Goal: Information Seeking & Learning: Check status

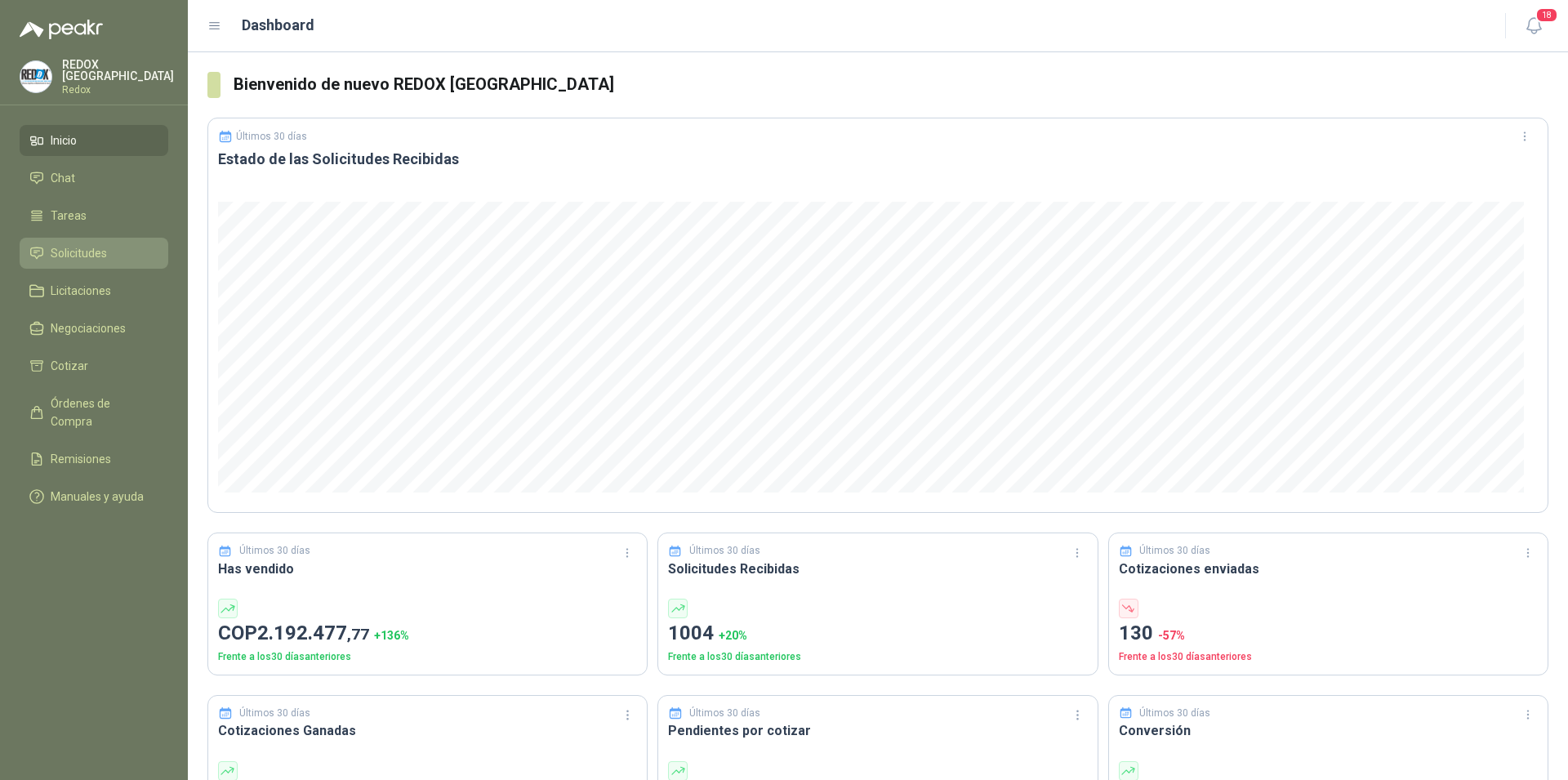
click at [79, 249] on span "Solicitudes" at bounding box center [78, 252] width 56 height 18
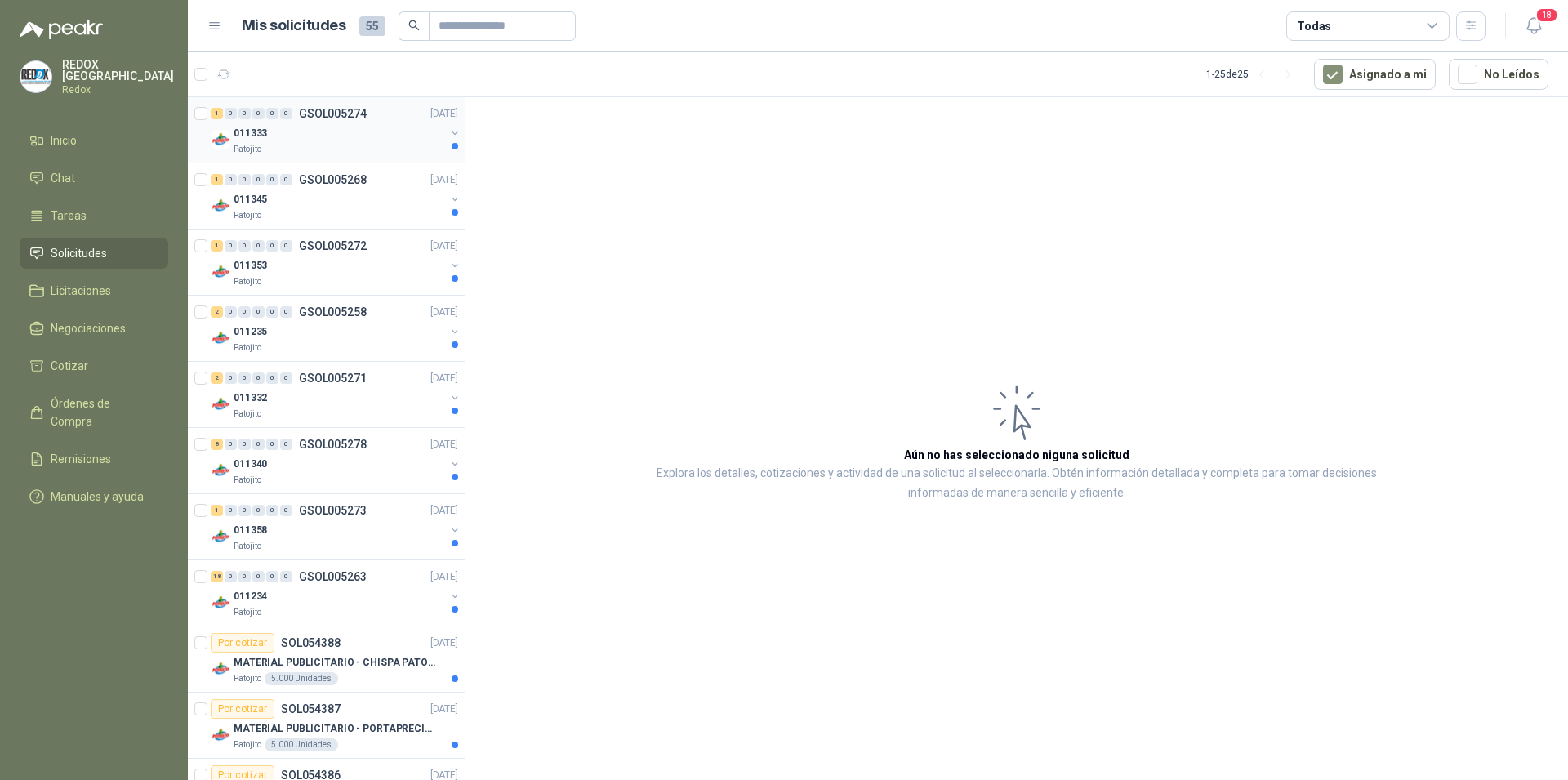
click at [348, 143] on div "Patojito" at bounding box center [339, 150] width 212 height 13
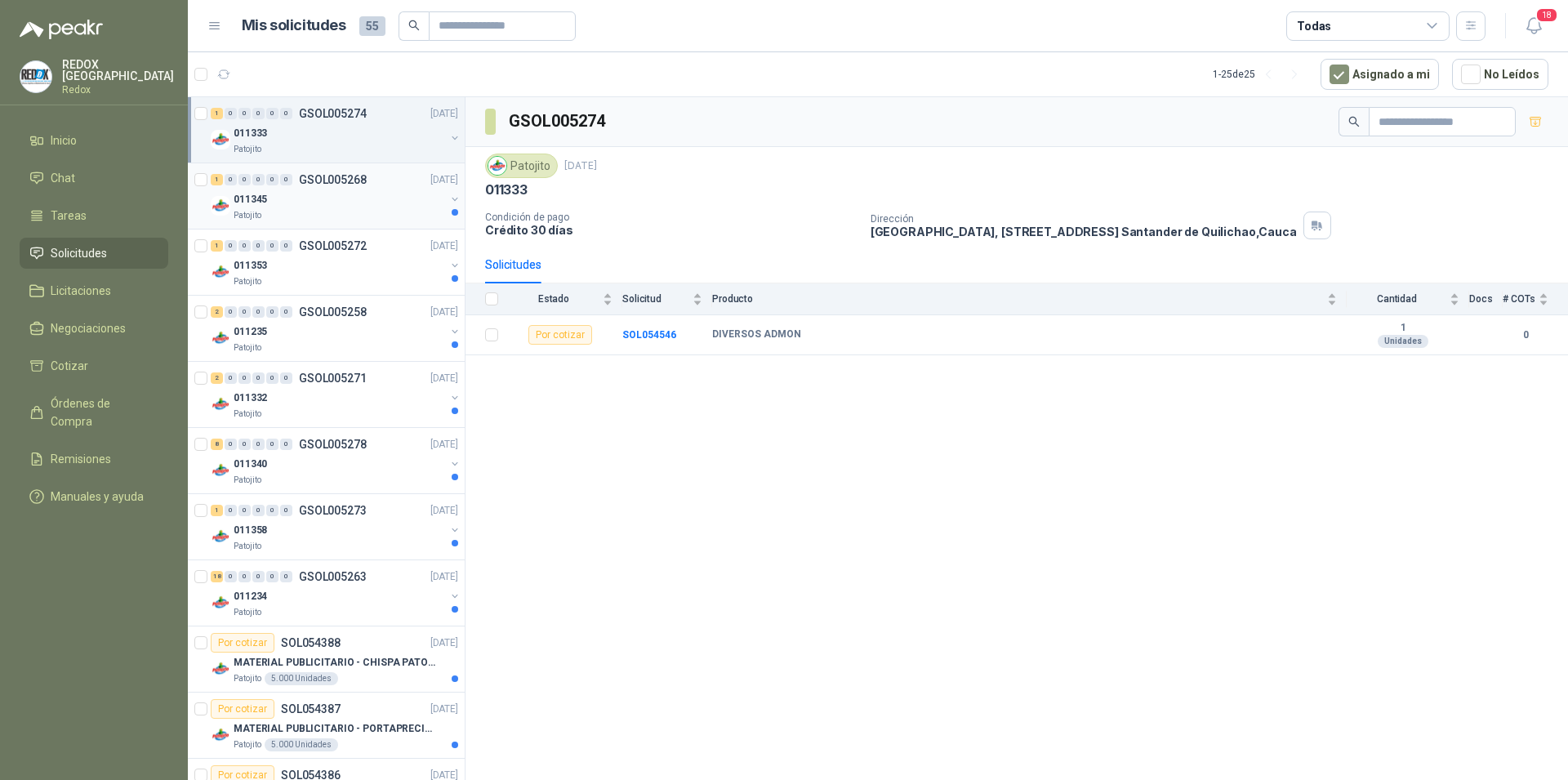
click at [313, 208] on div "011345" at bounding box center [339, 199] width 212 height 20
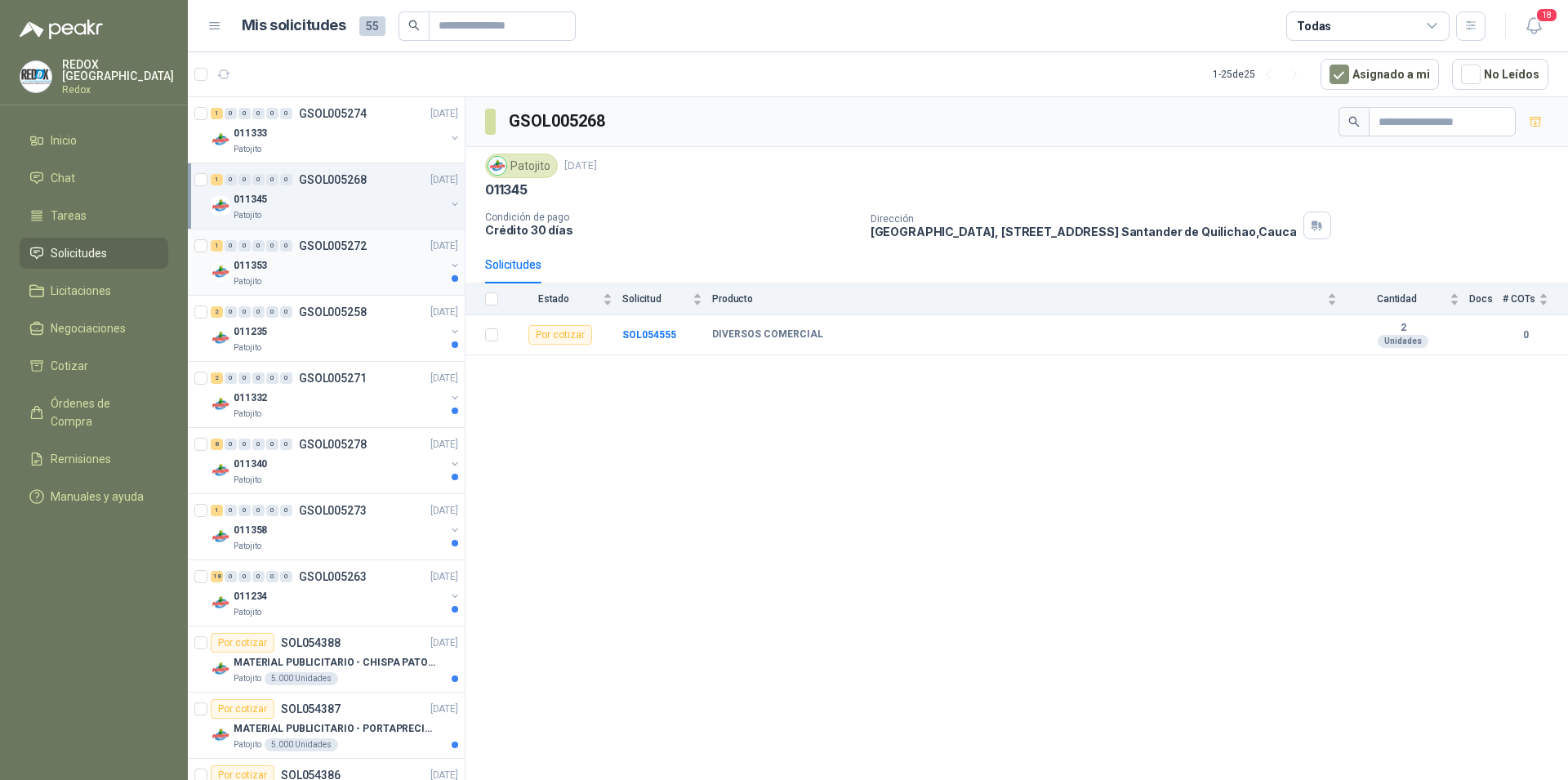
click at [319, 274] on div "011353" at bounding box center [339, 265] width 212 height 20
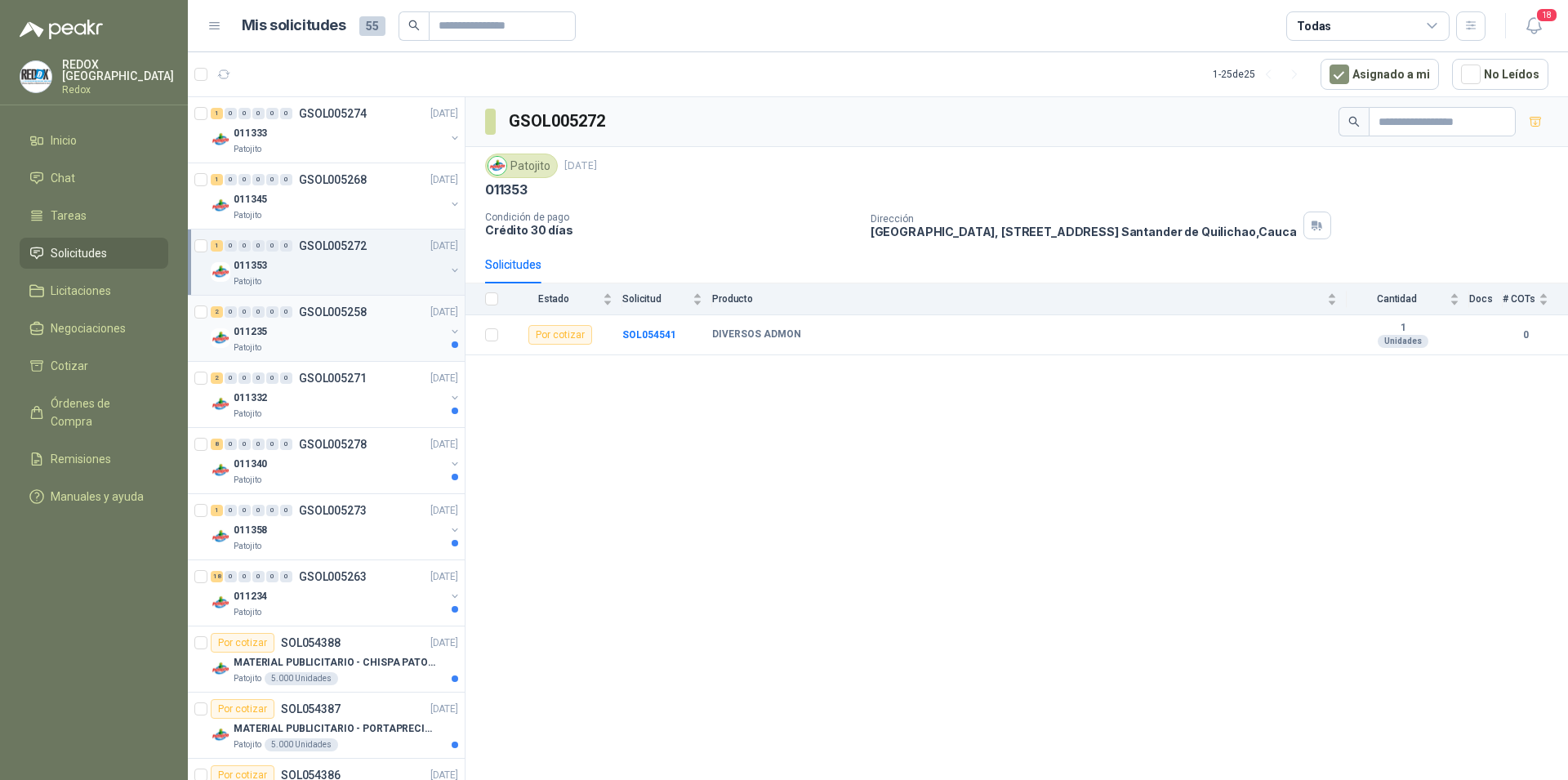
click at [324, 343] on div "Patojito" at bounding box center [339, 348] width 212 height 13
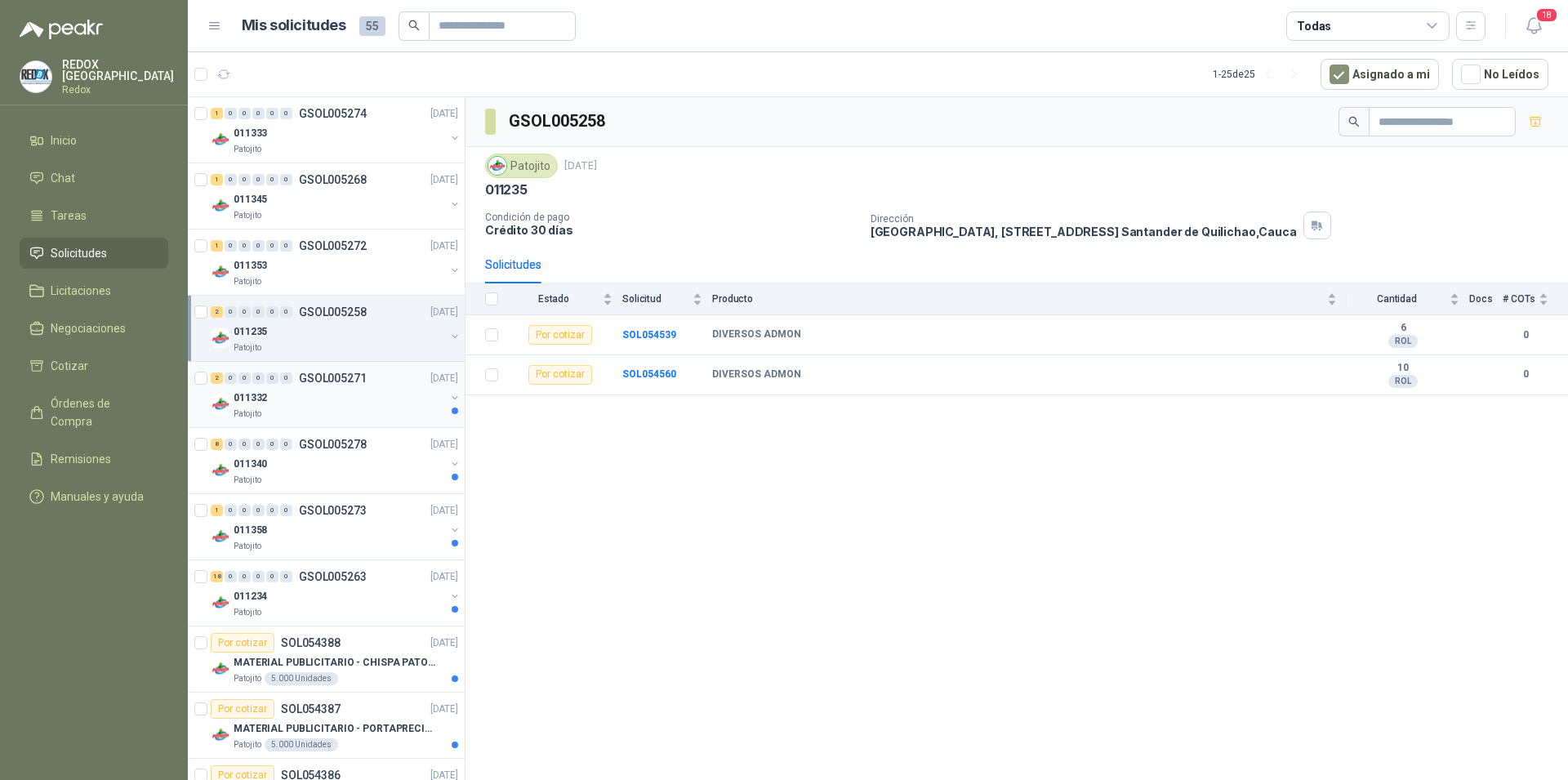
click at [331, 392] on div "011332" at bounding box center [339, 398] width 212 height 20
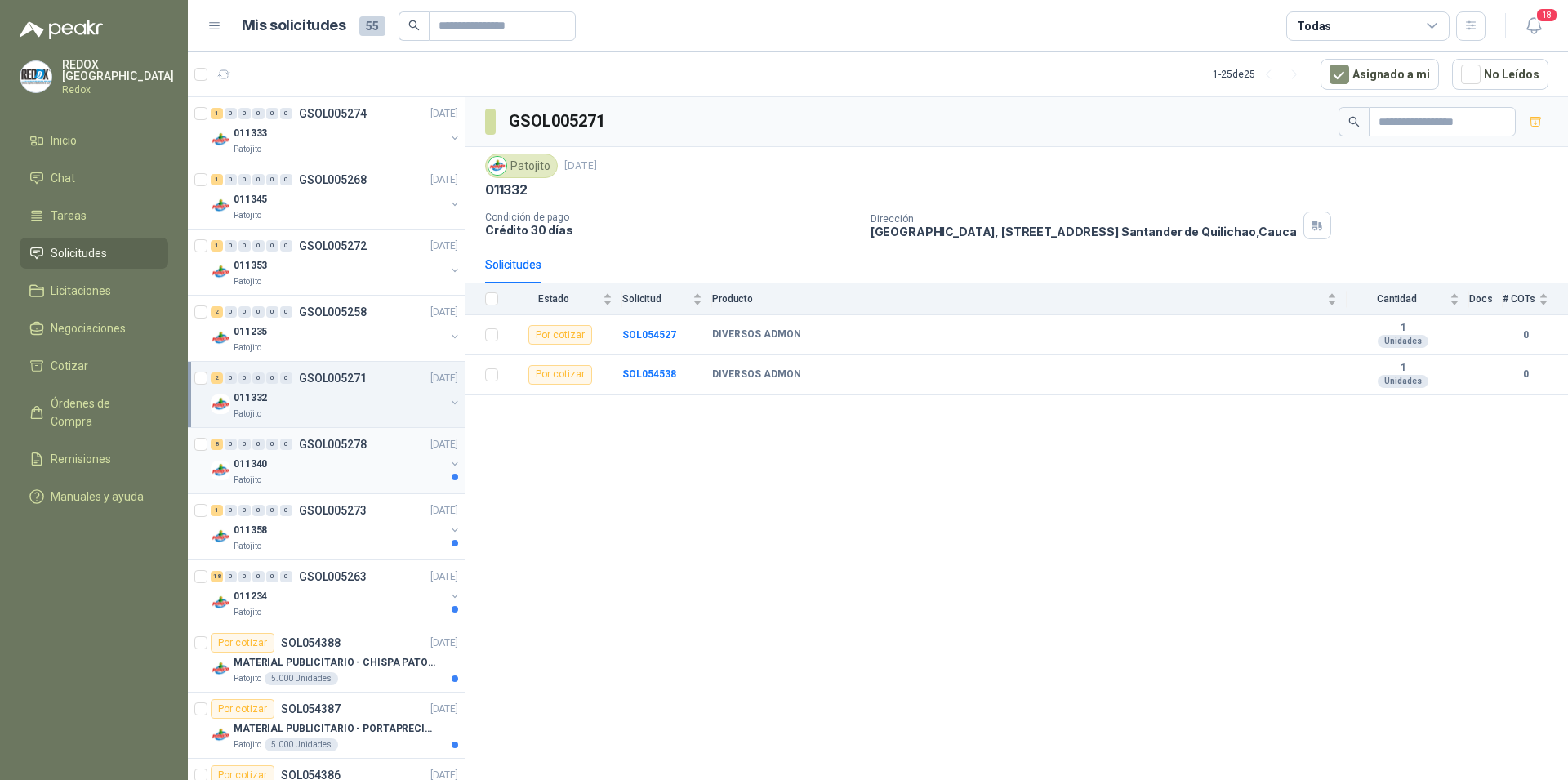
click at [342, 454] on div "011340" at bounding box center [339, 463] width 212 height 20
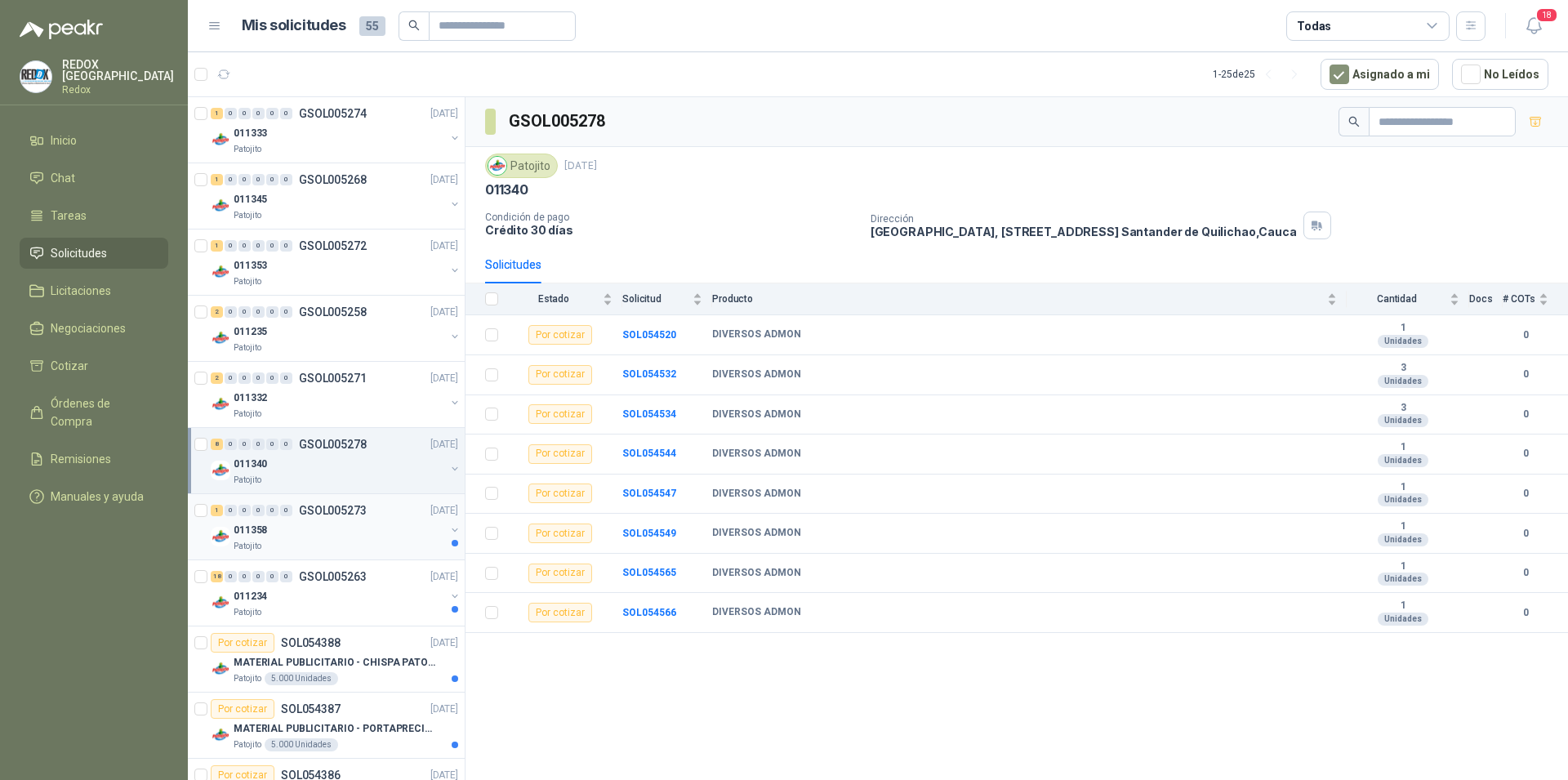
click at [331, 529] on div "011358" at bounding box center [339, 529] width 212 height 20
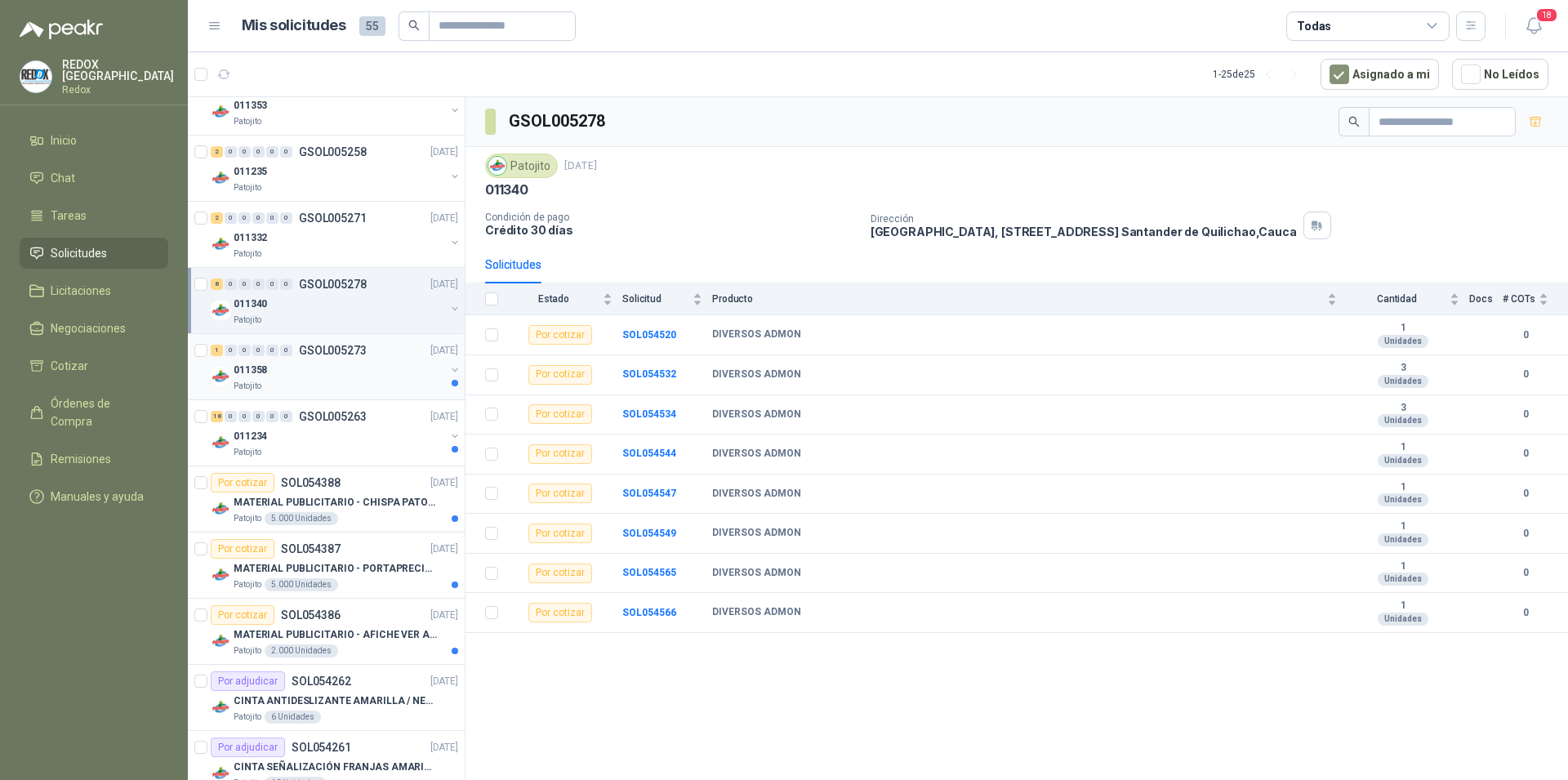
scroll to position [250, 0]
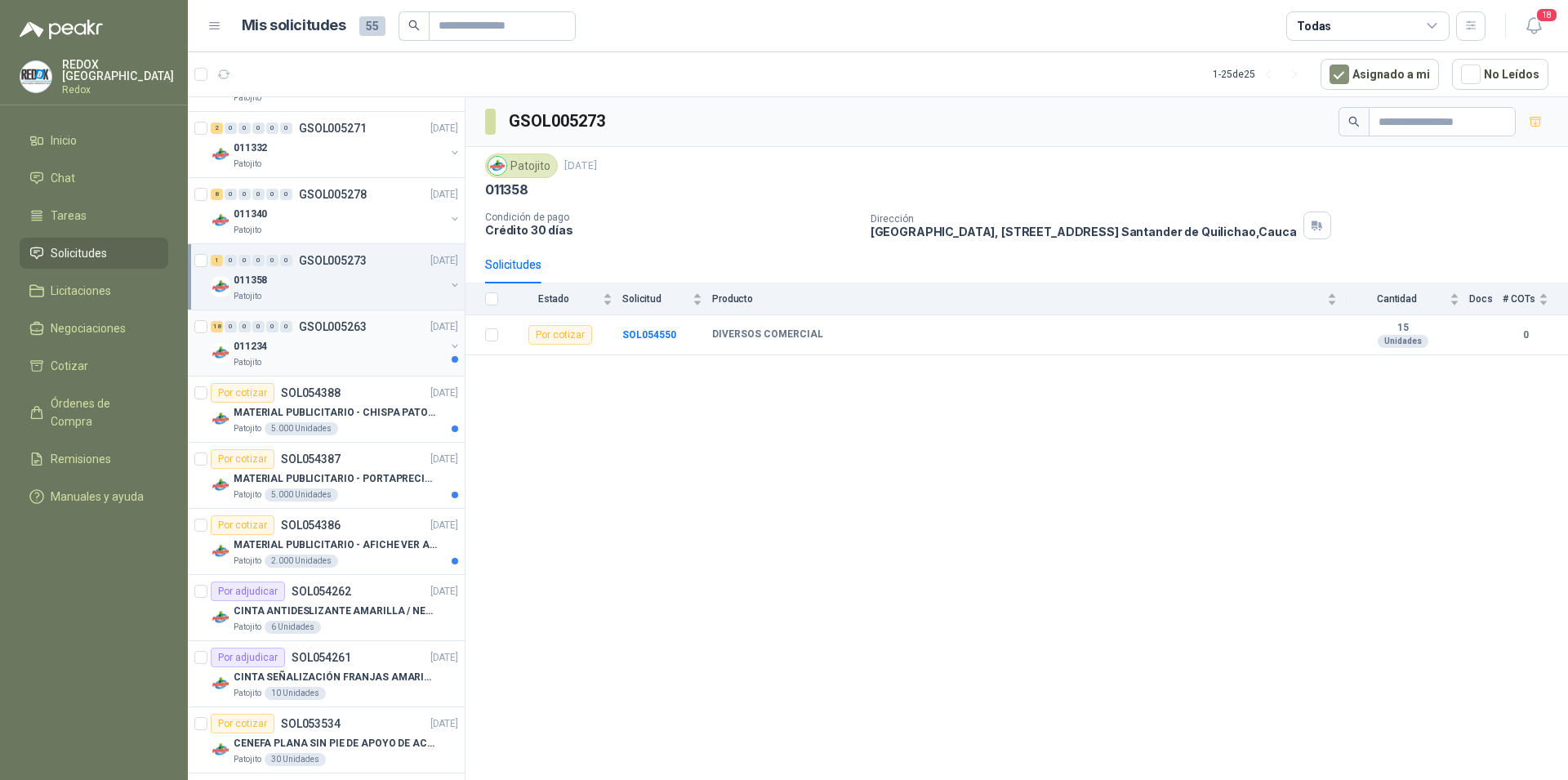
click at [353, 360] on div "Patojito" at bounding box center [339, 362] width 212 height 13
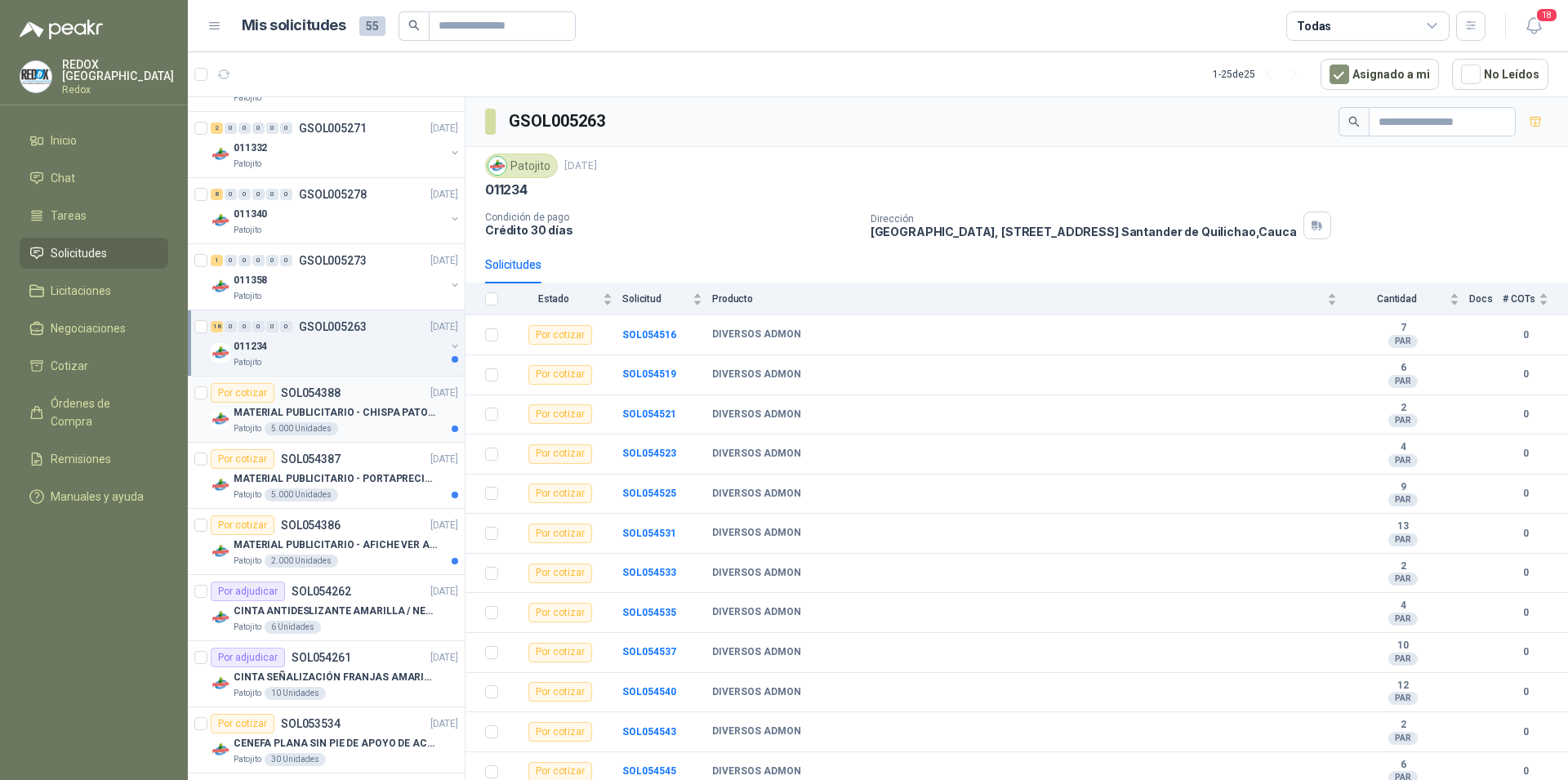
click at [366, 403] on div "MATERIAL PUBLICITARIO - CHISPA PATOJITO VER ADJUNTO" at bounding box center [345, 412] width 225 height 20
click at [375, 457] on div "Por cotizar SOL054387 [DATE]" at bounding box center [334, 458] width 248 height 20
click at [382, 529] on div "Por cotizar SOL054386 [DATE]" at bounding box center [334, 525] width 248 height 20
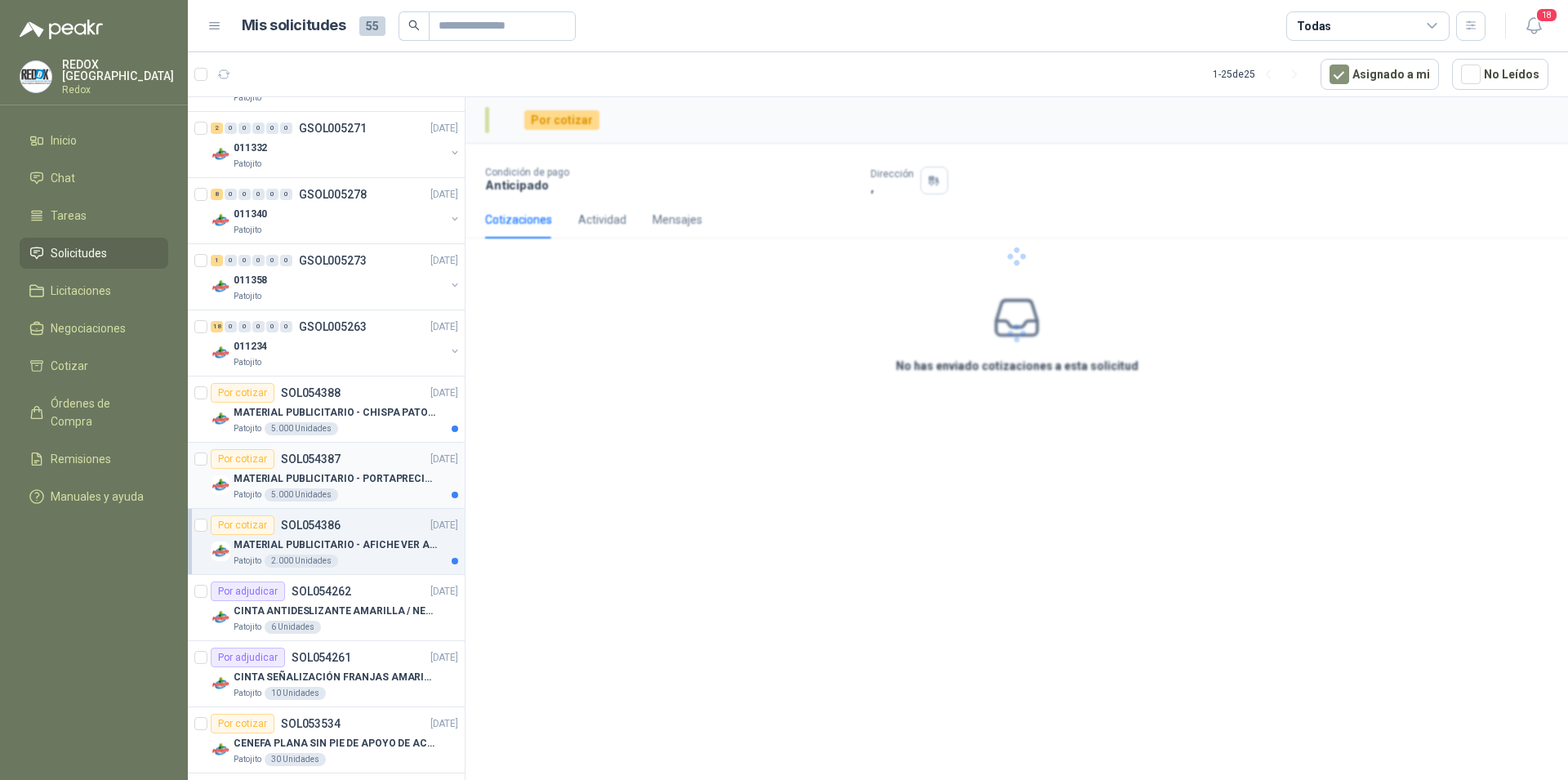
click at [384, 489] on div "Patojito 5.000 Unidades" at bounding box center [345, 495] width 225 height 13
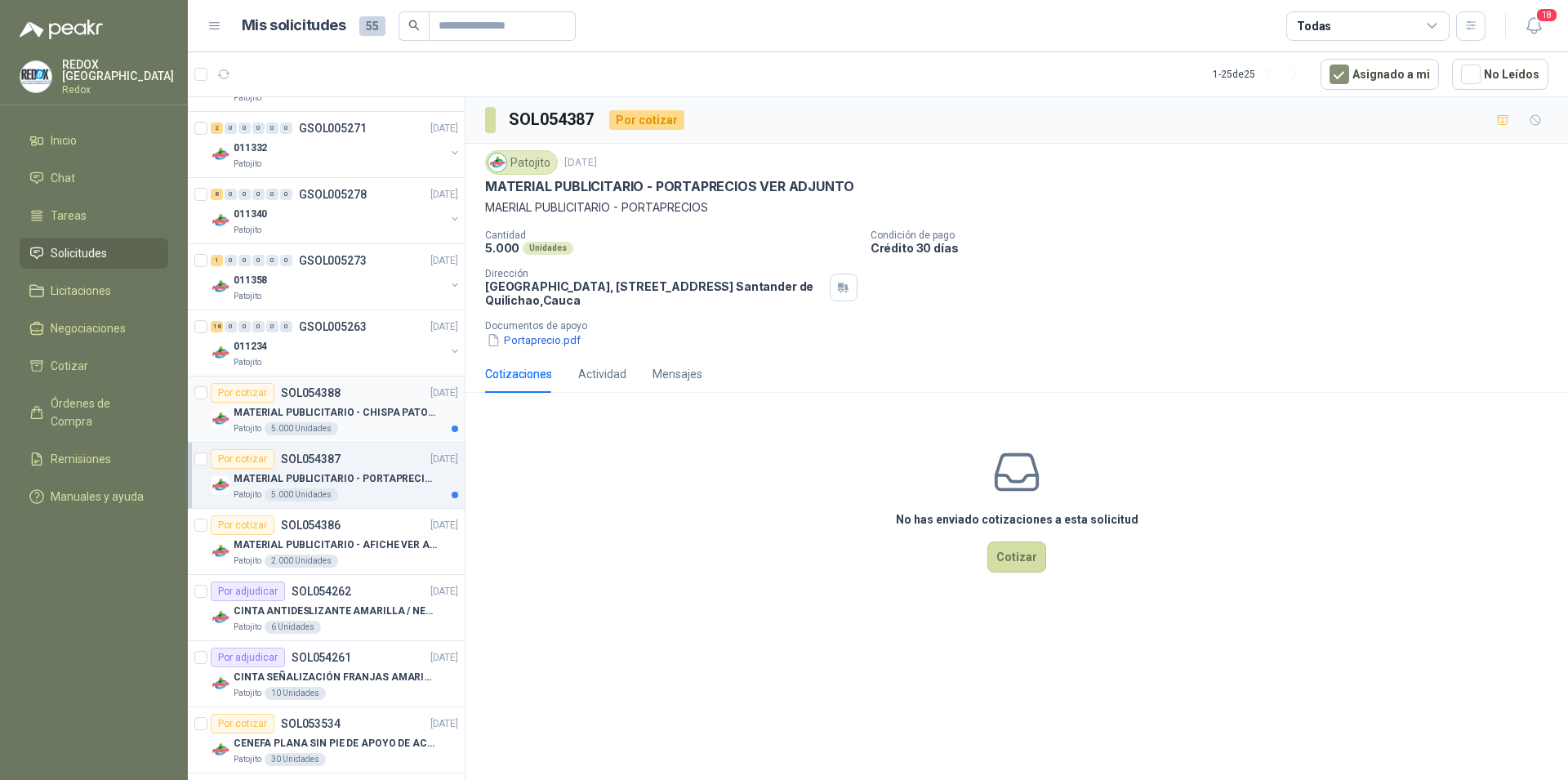
click at [389, 418] on p "MATERIAL PUBLICITARIO - CHISPA PATOJITO VER ADJUNTO" at bounding box center [335, 413] width 203 height 15
